Goal: Find specific page/section: Find specific page/section

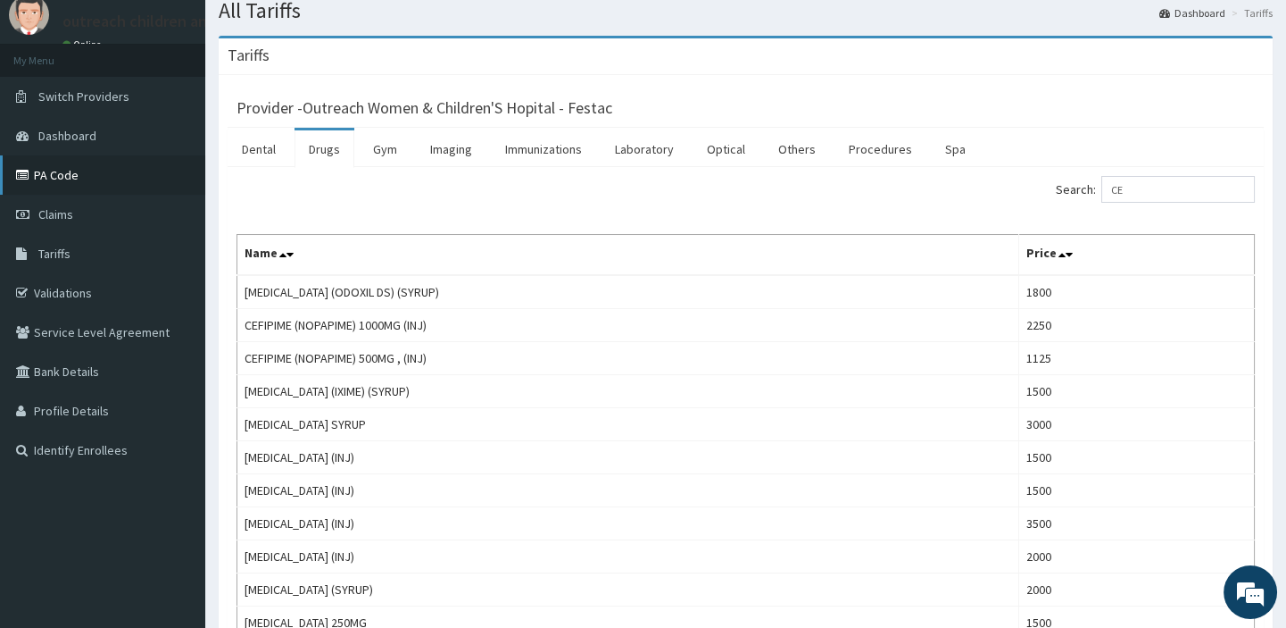
click at [80, 179] on link "PA Code" at bounding box center [102, 174] width 205 height 39
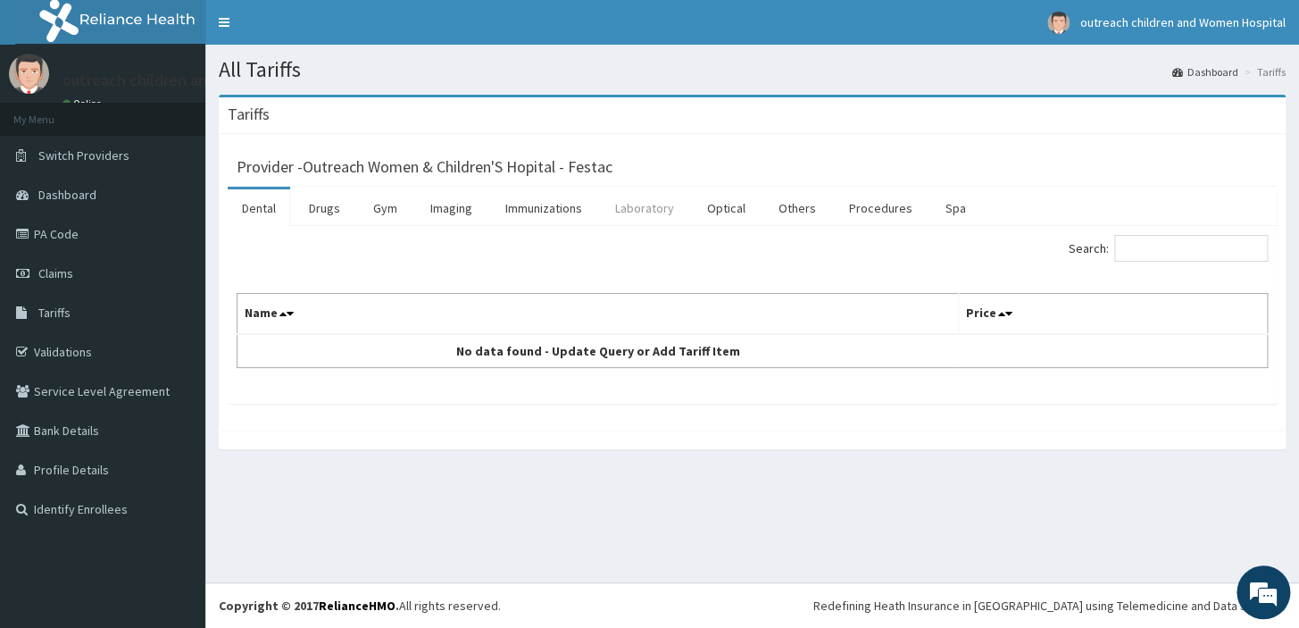
click at [636, 209] on link "Laboratory" at bounding box center [644, 207] width 87 height 37
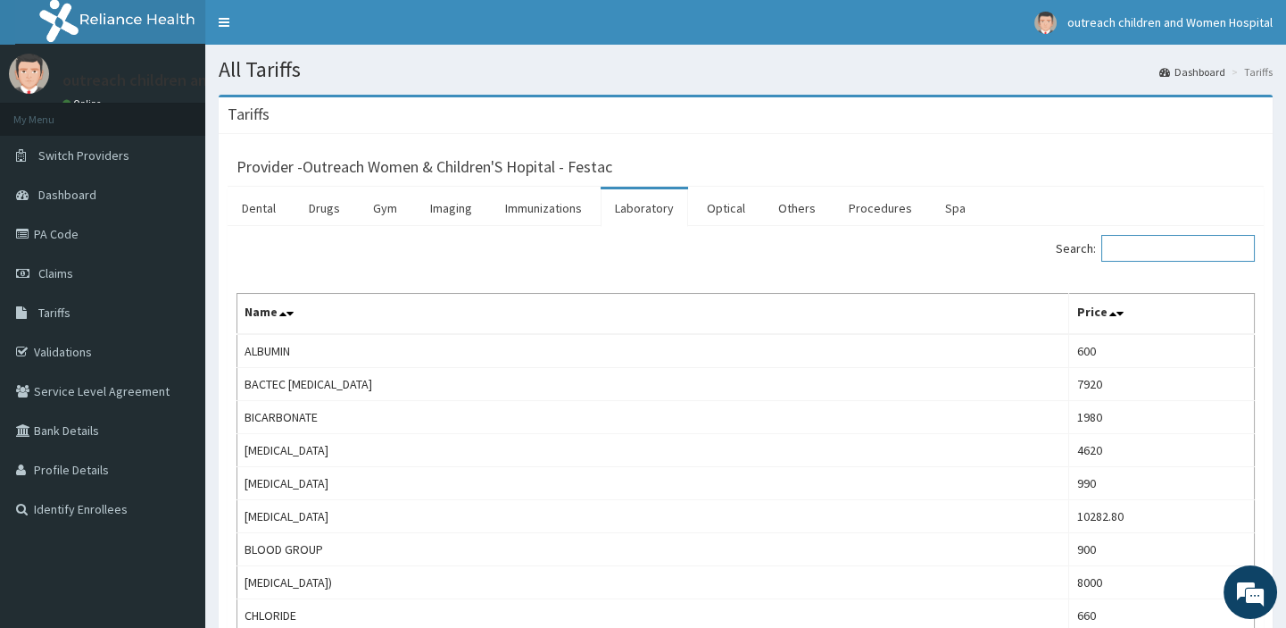
click at [1115, 242] on input "Search:" at bounding box center [1178, 248] width 154 height 27
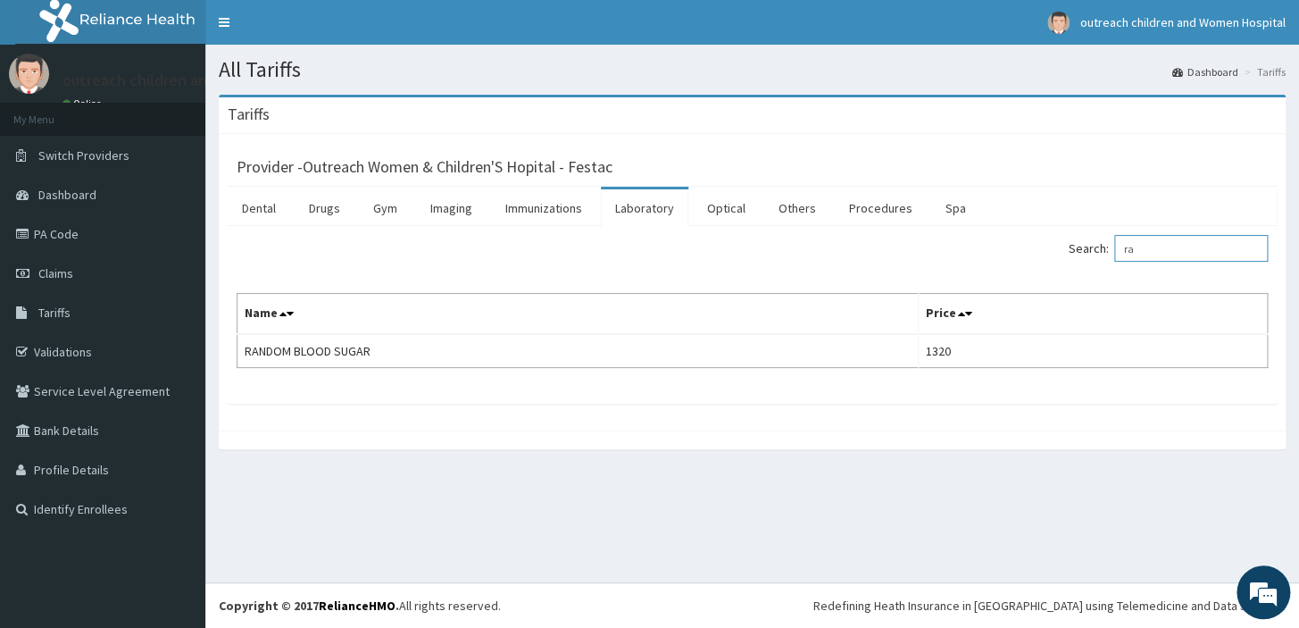
type input "r"
type input "U"
type input "H"
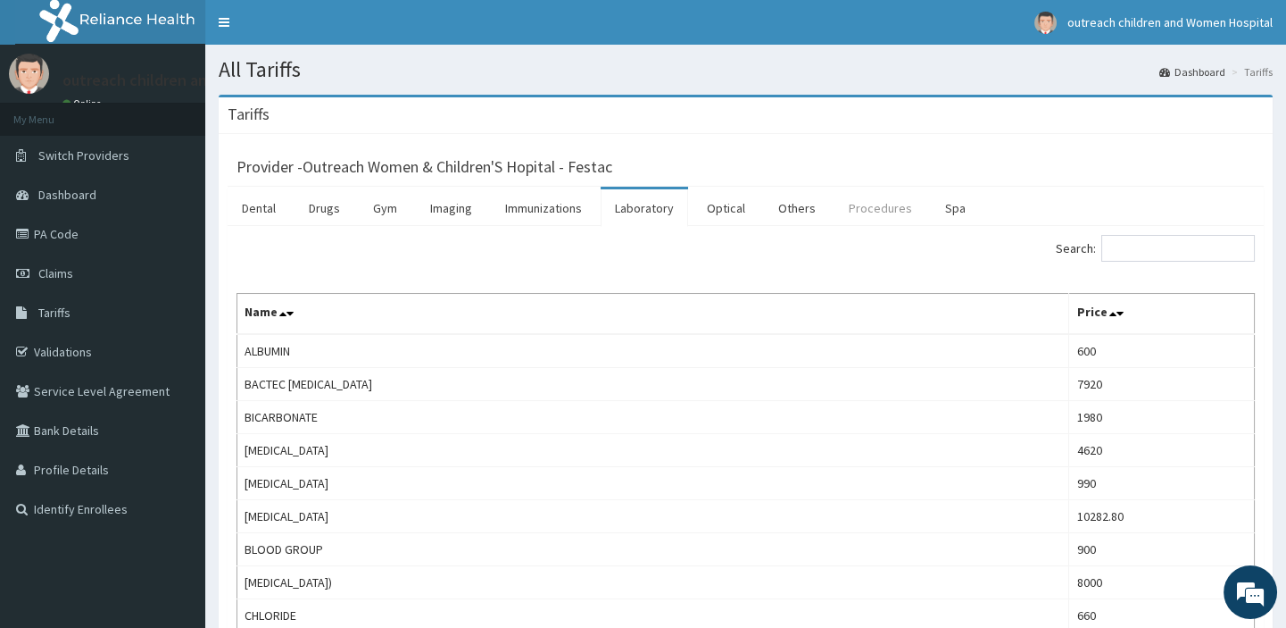
click at [874, 211] on link "Procedures" at bounding box center [881, 207] width 92 height 37
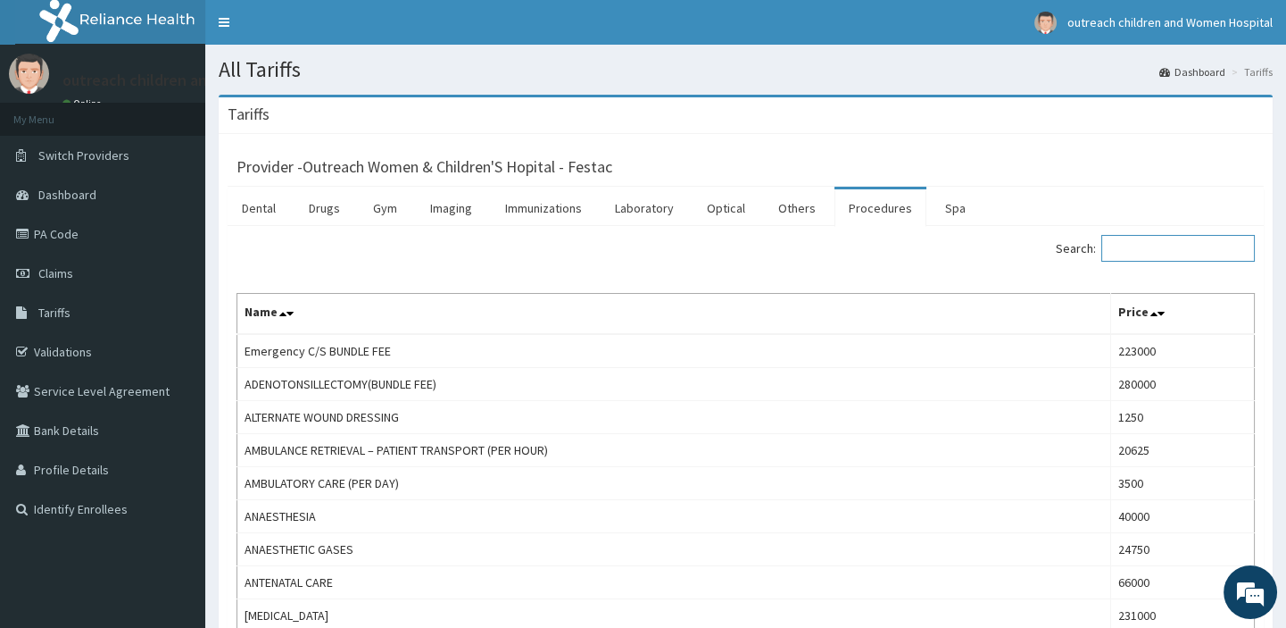
click at [1126, 243] on input "Search:" at bounding box center [1178, 248] width 154 height 27
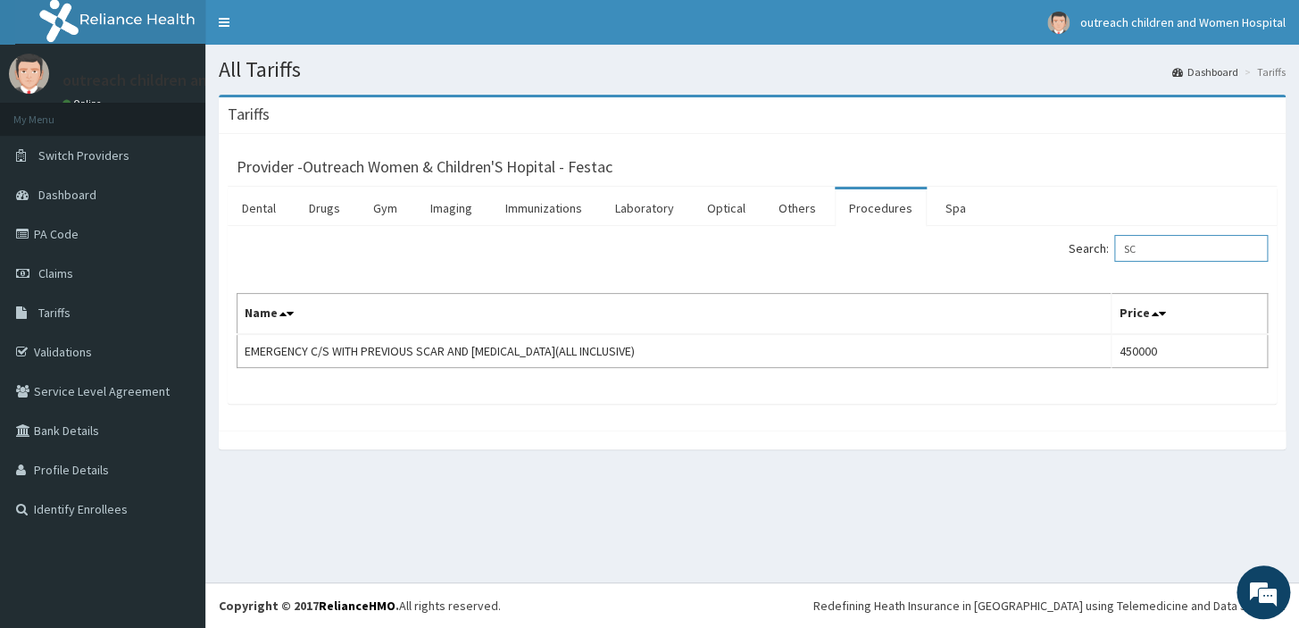
type input "S"
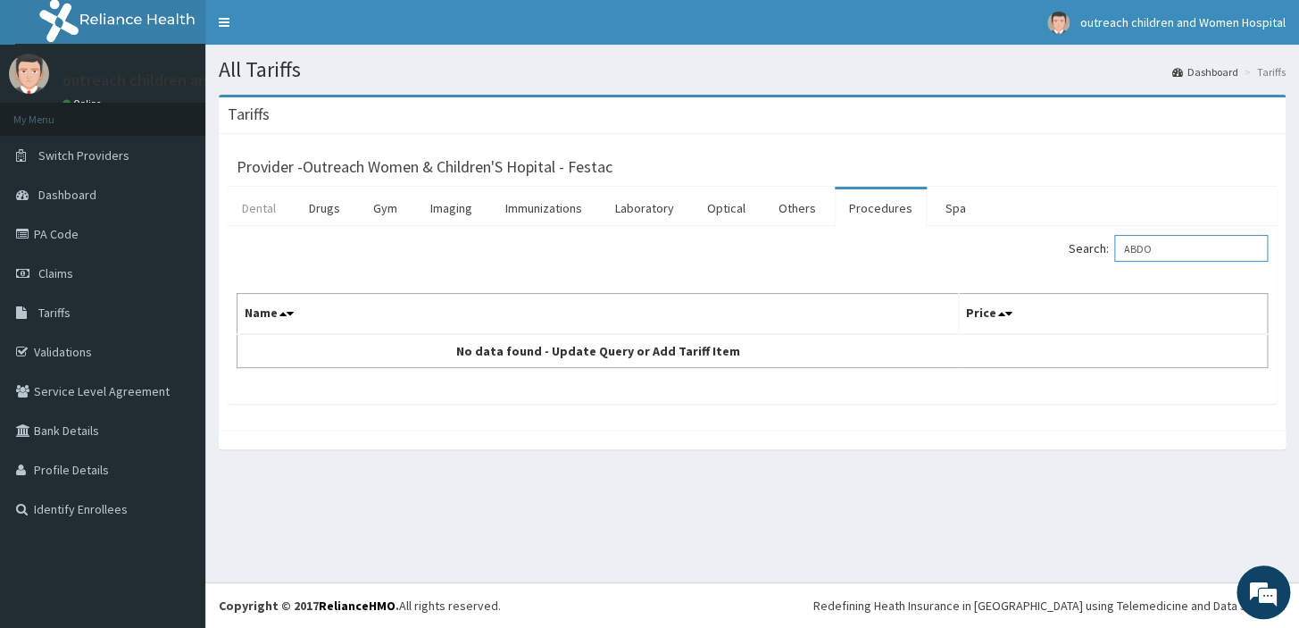
type input "ABDO"
click at [265, 212] on link "Dental" at bounding box center [259, 207] width 62 height 37
click at [453, 206] on link "Imaging" at bounding box center [451, 207] width 71 height 37
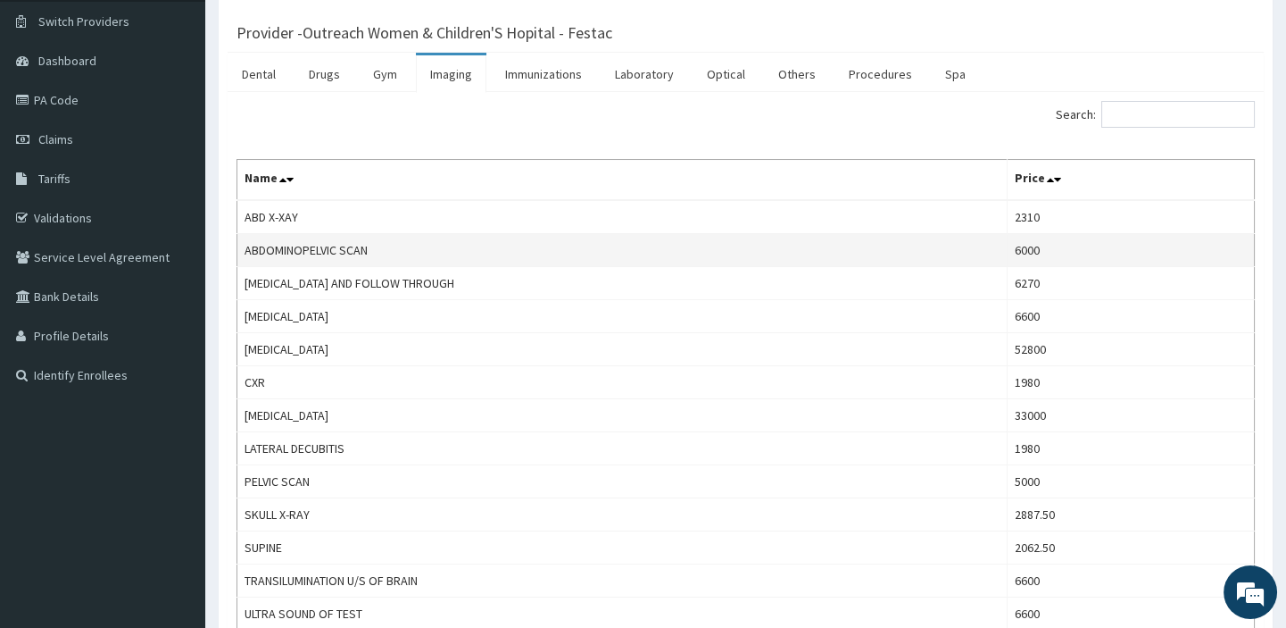
scroll to position [162, 0]
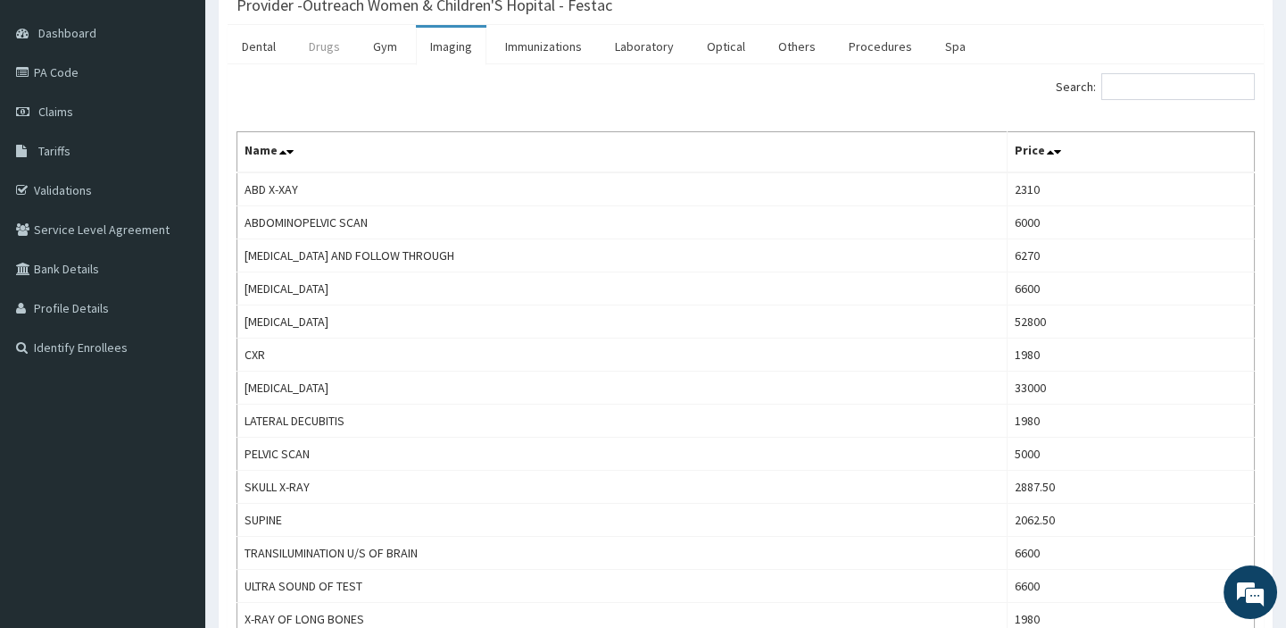
click at [328, 41] on link "Drugs" at bounding box center [325, 46] width 60 height 37
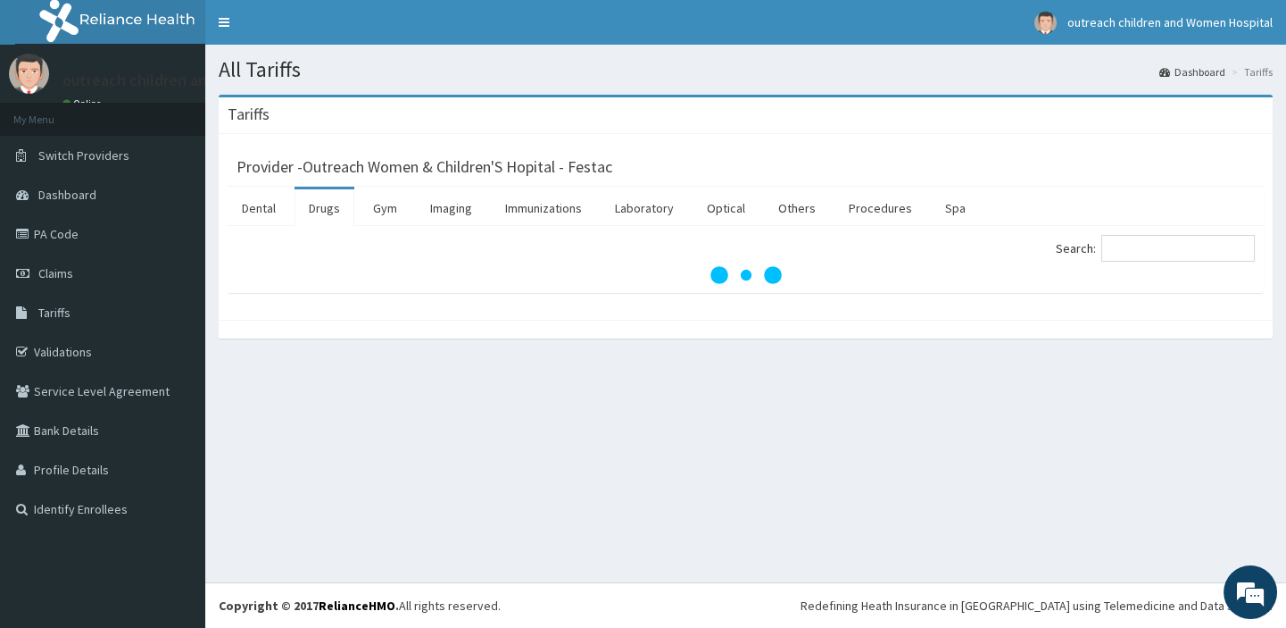
scroll to position [0, 0]
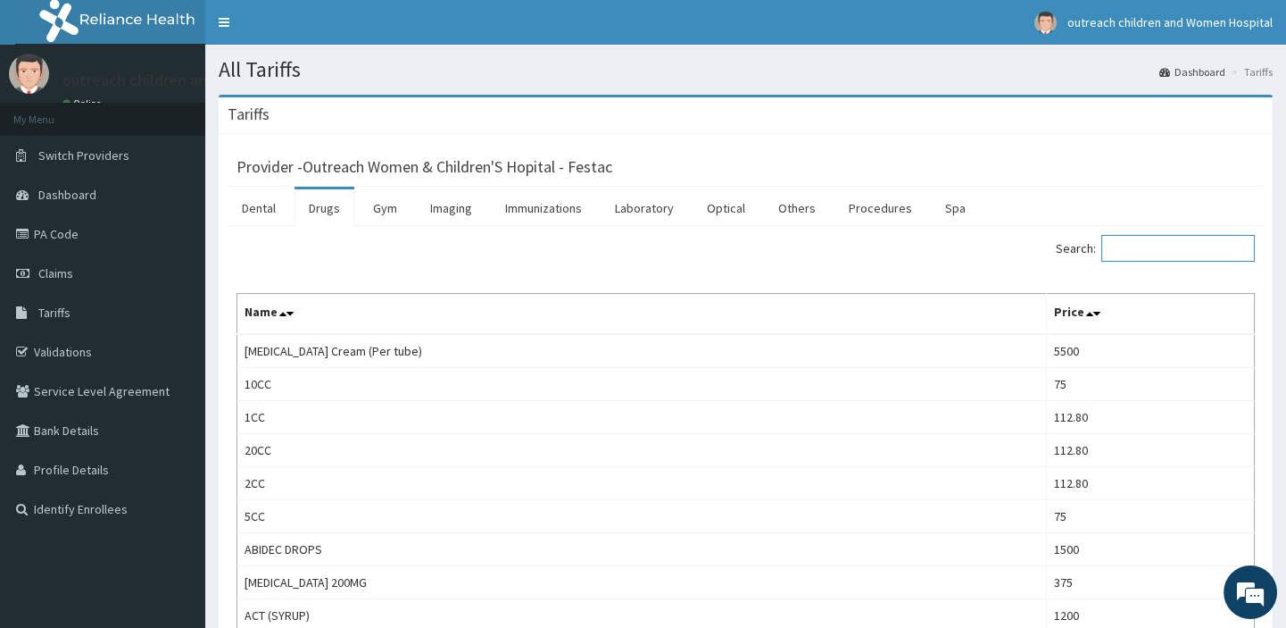
click at [1140, 245] on input "Search:" at bounding box center [1178, 248] width 154 height 27
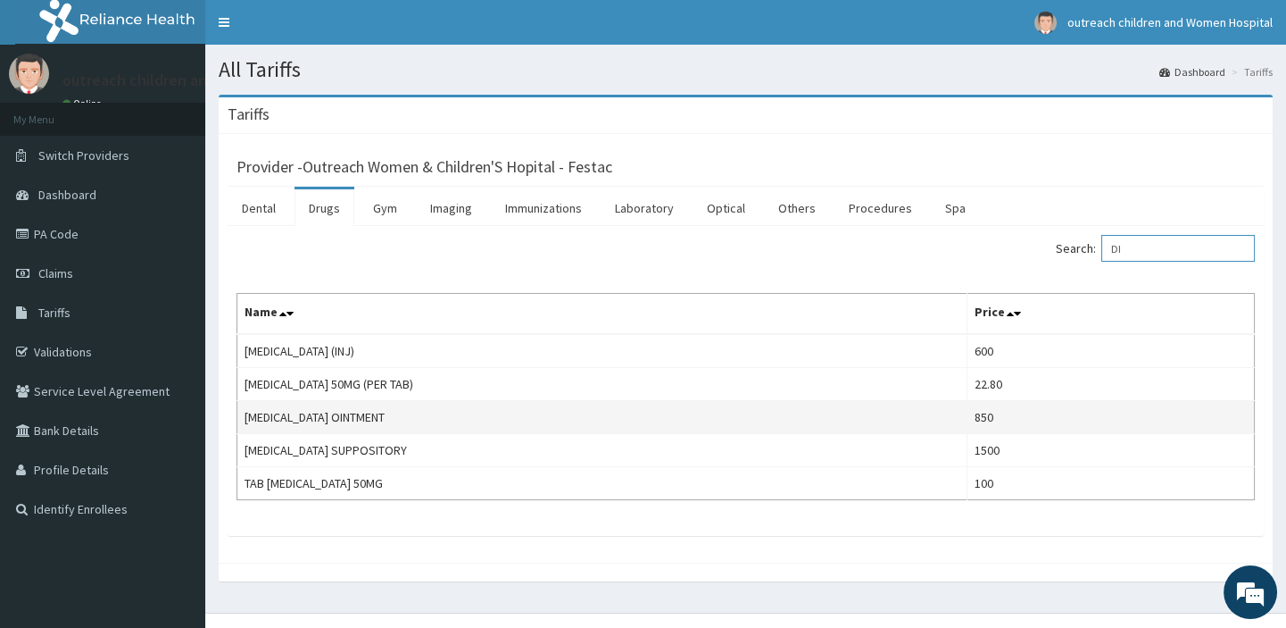
type input "D"
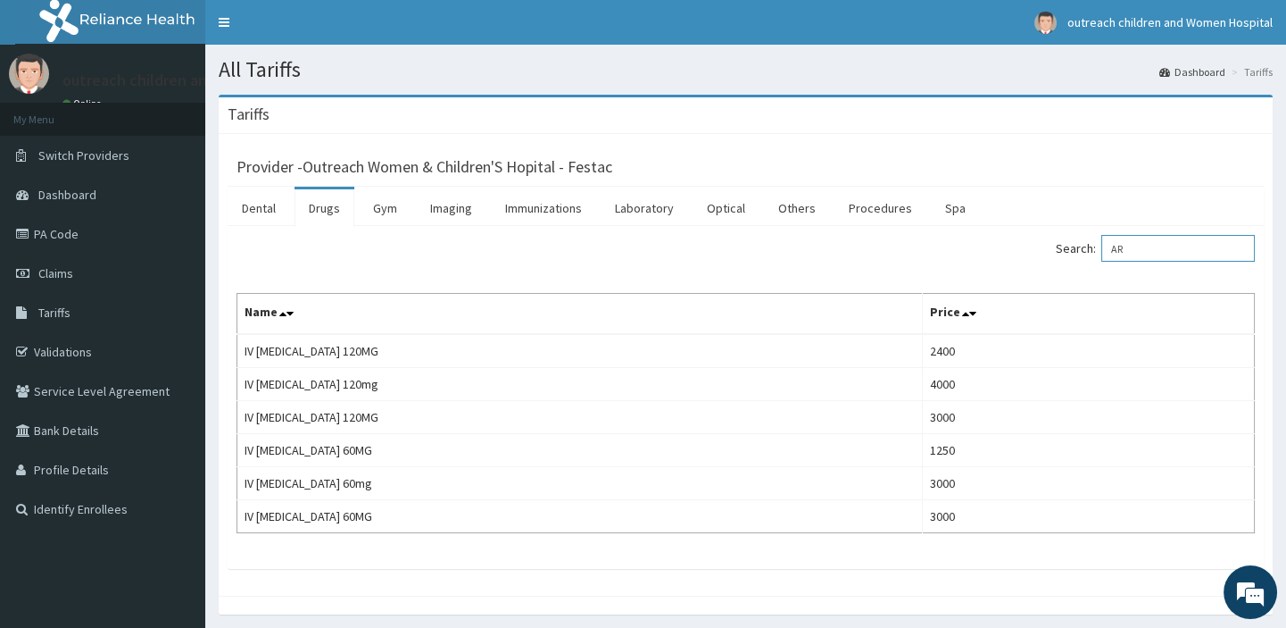
type input "A"
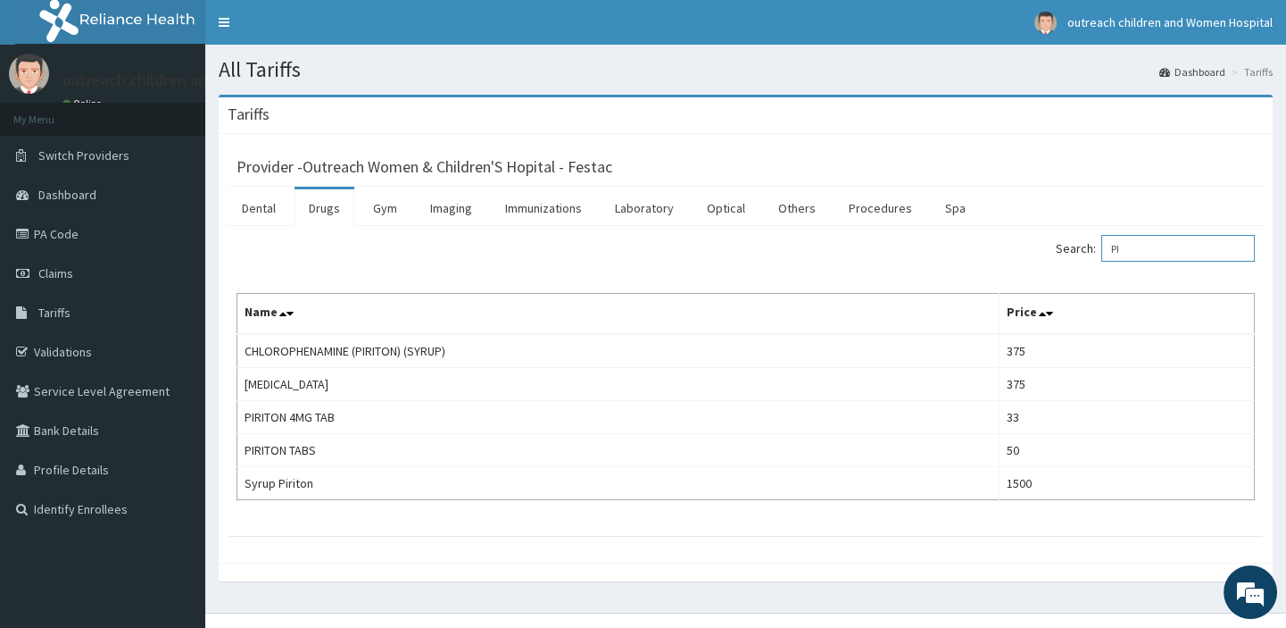
type input "P"
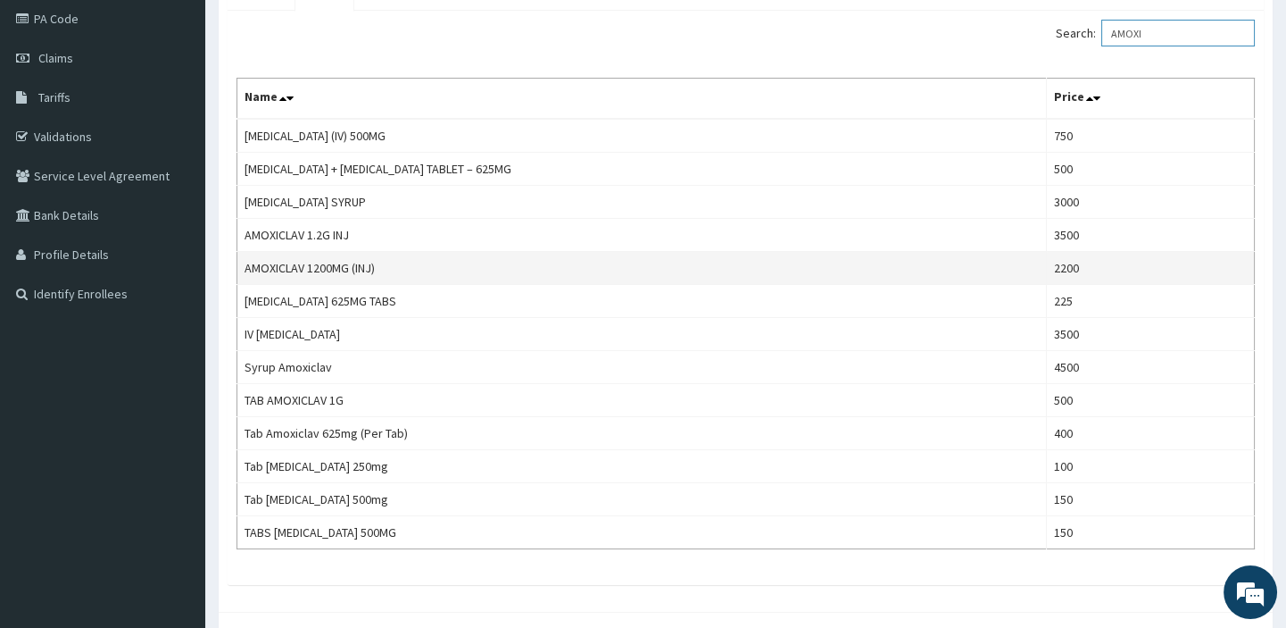
scroll to position [243, 0]
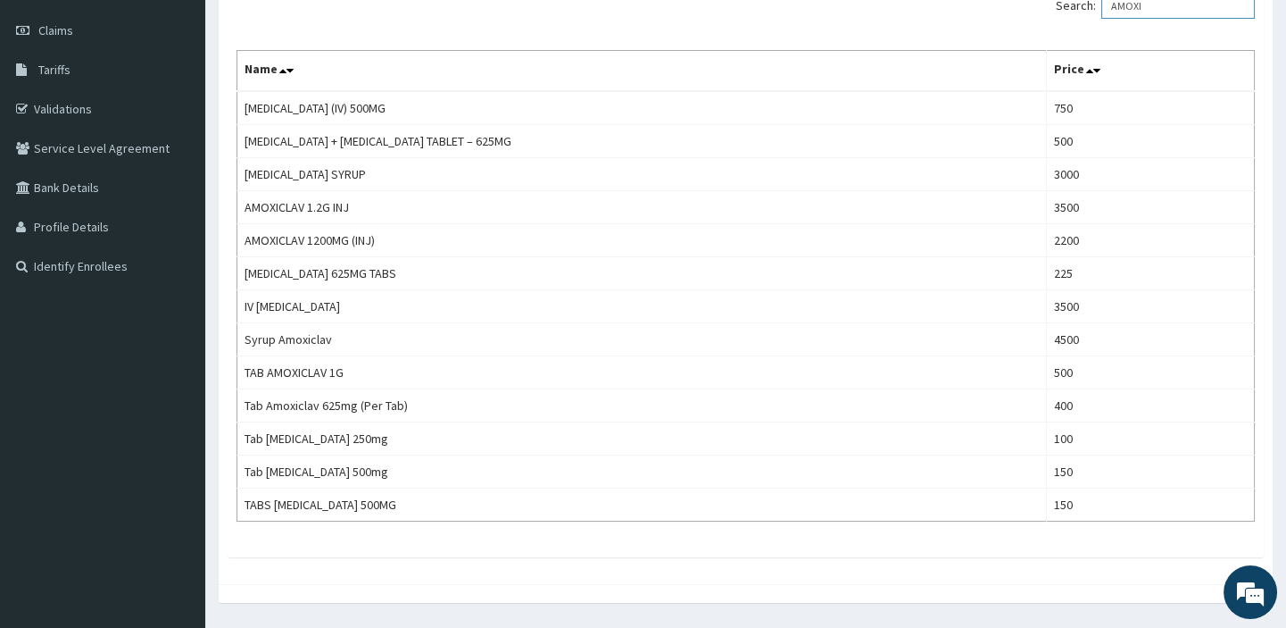
type input "AMOXI"
